Goal: Complete application form

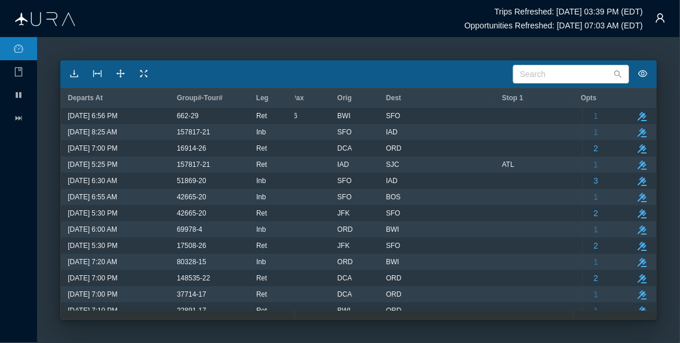
scroll to position [0, 429]
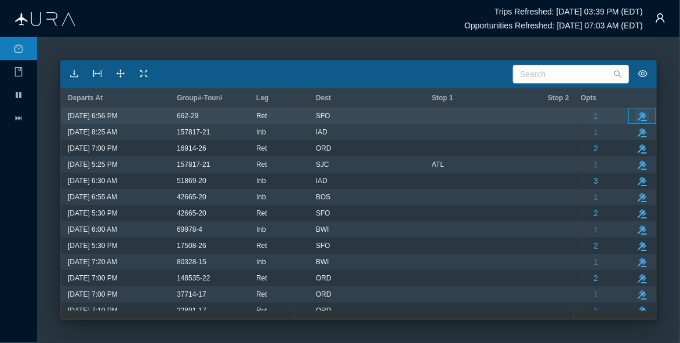
click at [637, 116] on icon "take-action" at bounding box center [641, 116] width 9 height 9
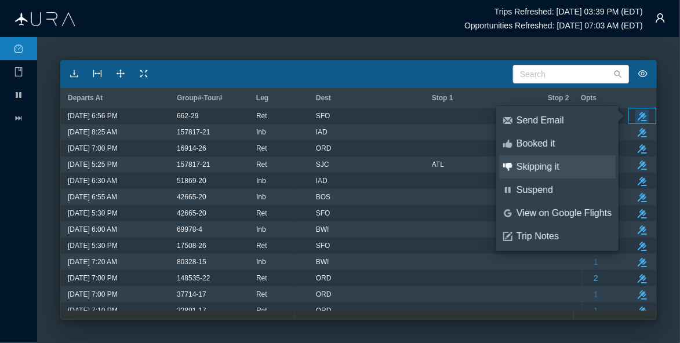
click at [532, 164] on div "Skipping it" at bounding box center [563, 166] width 95 height 13
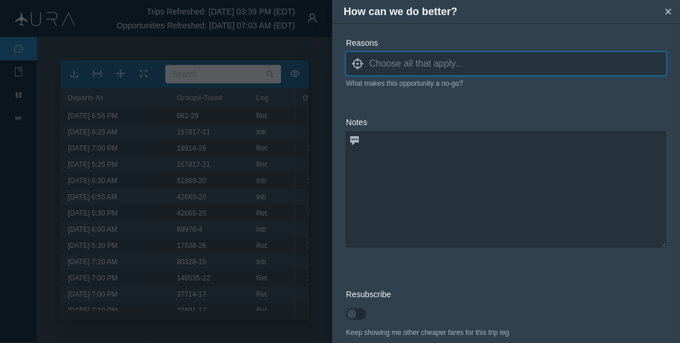
click at [395, 61] on input at bounding box center [517, 63] width 297 height 17
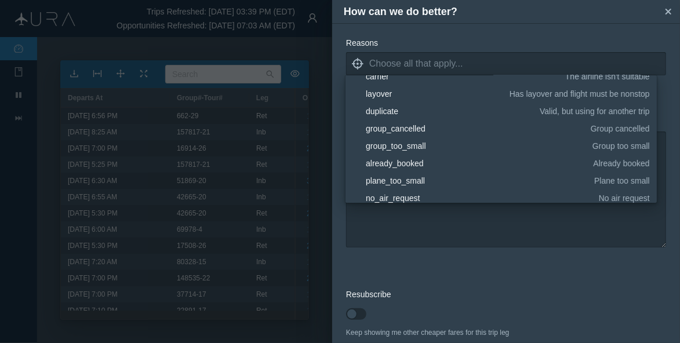
scroll to position [64, 0]
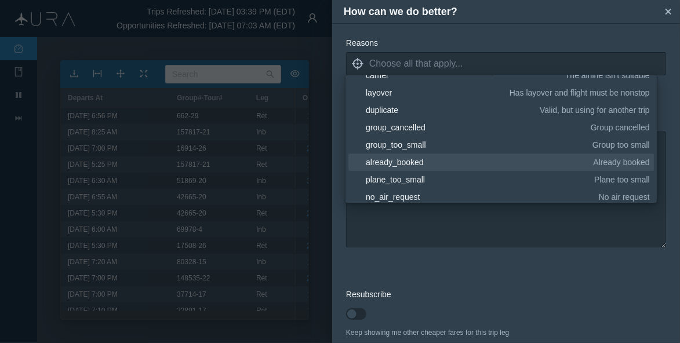
click at [506, 162] on div "already_booked" at bounding box center [477, 162] width 223 height 12
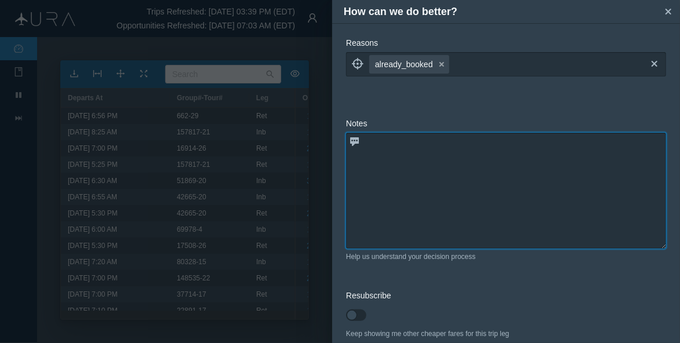
click at [484, 232] on textarea at bounding box center [506, 191] width 320 height 116
type textarea "already holding this flight for the group"
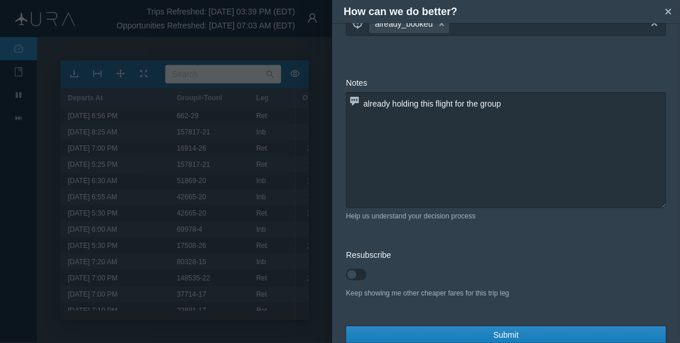
scroll to position [56, 0]
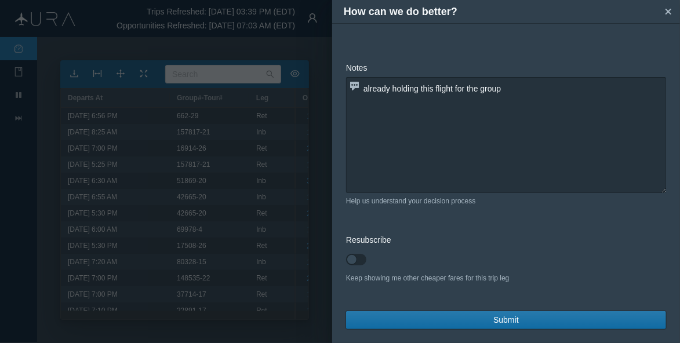
click at [494, 318] on span "Submit" at bounding box center [505, 320] width 25 height 12
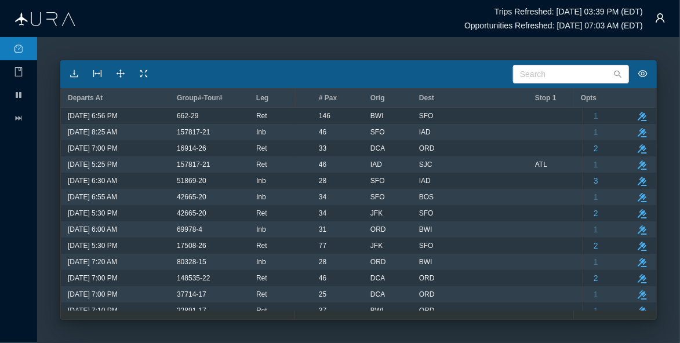
scroll to position [0, 346]
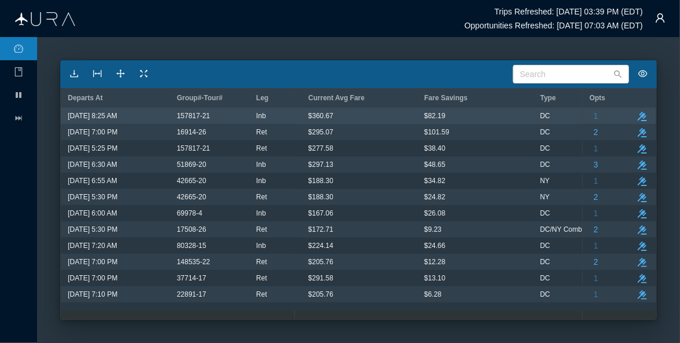
click at [642, 108] on div "take-action" at bounding box center [642, 116] width 28 height 16
click at [644, 116] on icon "take-action" at bounding box center [641, 116] width 9 height 9
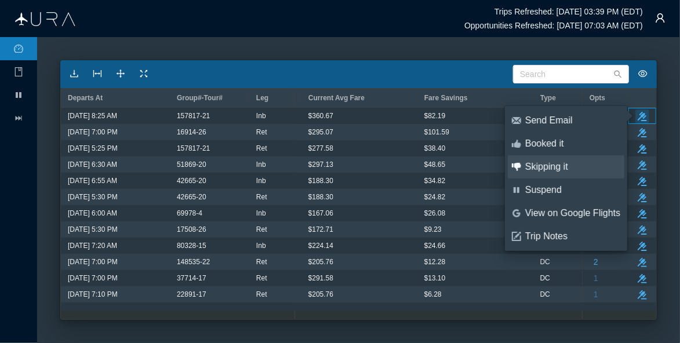
click at [544, 170] on div "Skipping it" at bounding box center [572, 166] width 95 height 13
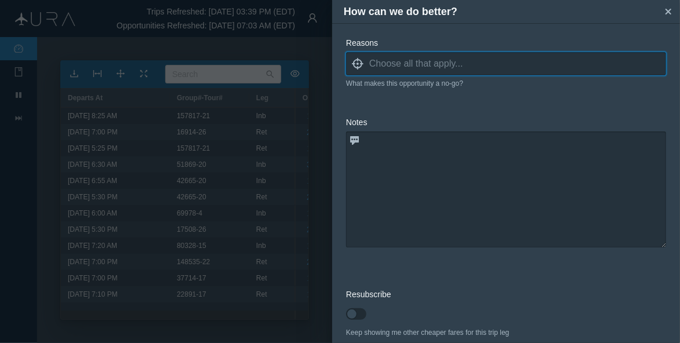
click at [440, 64] on input at bounding box center [517, 63] width 297 height 17
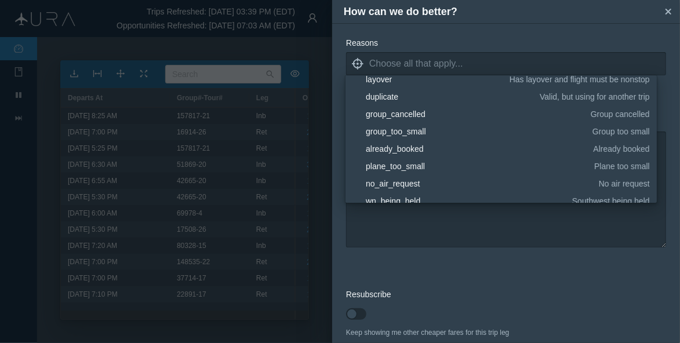
click at [646, 142] on ul "blank capacity Not enough tickets available blank price Ticket price higher tha…" at bounding box center [500, 138] width 311 height 127
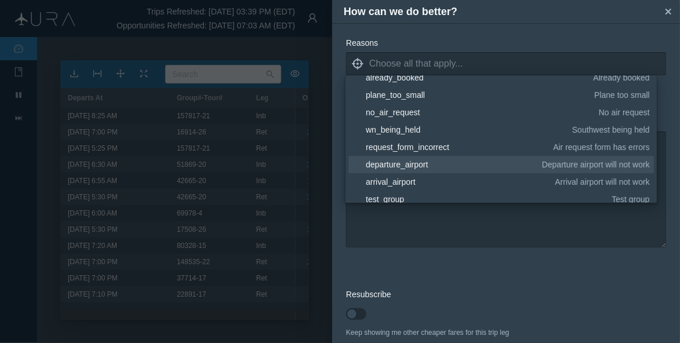
click at [474, 164] on div "departure_airport" at bounding box center [452, 165] width 172 height 12
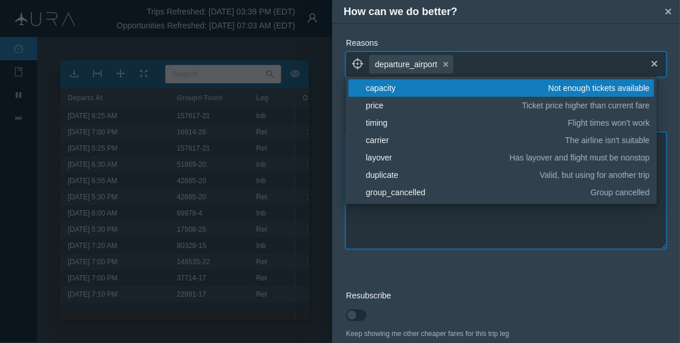
click at [468, 232] on textarea at bounding box center [506, 191] width 320 height 116
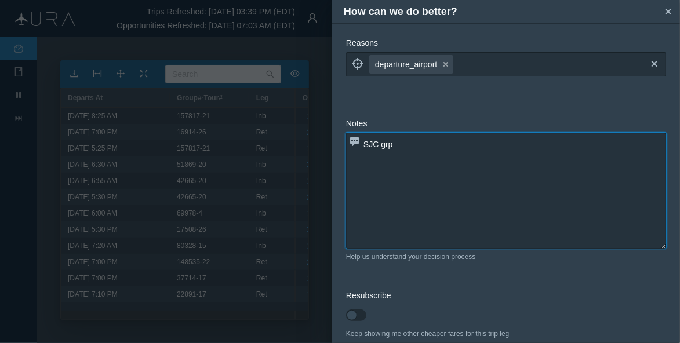
type textarea "SJC grp"
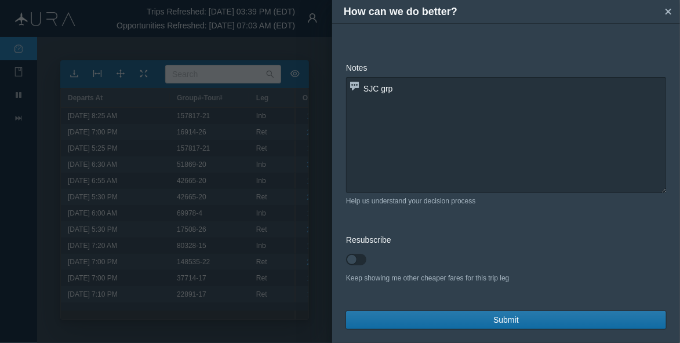
click at [505, 317] on span "Submit" at bounding box center [505, 320] width 25 height 12
